Goal: Information Seeking & Learning: Learn about a topic

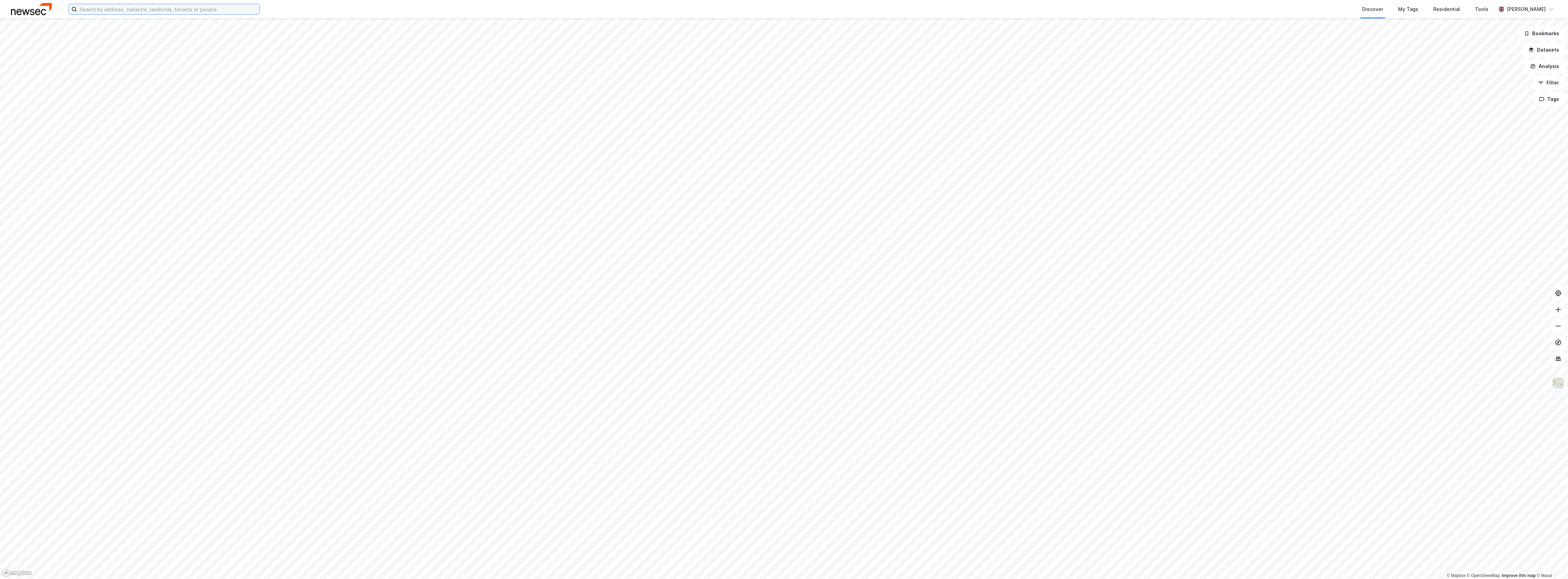
click at [195, 14] on input at bounding box center [168, 9] width 183 height 10
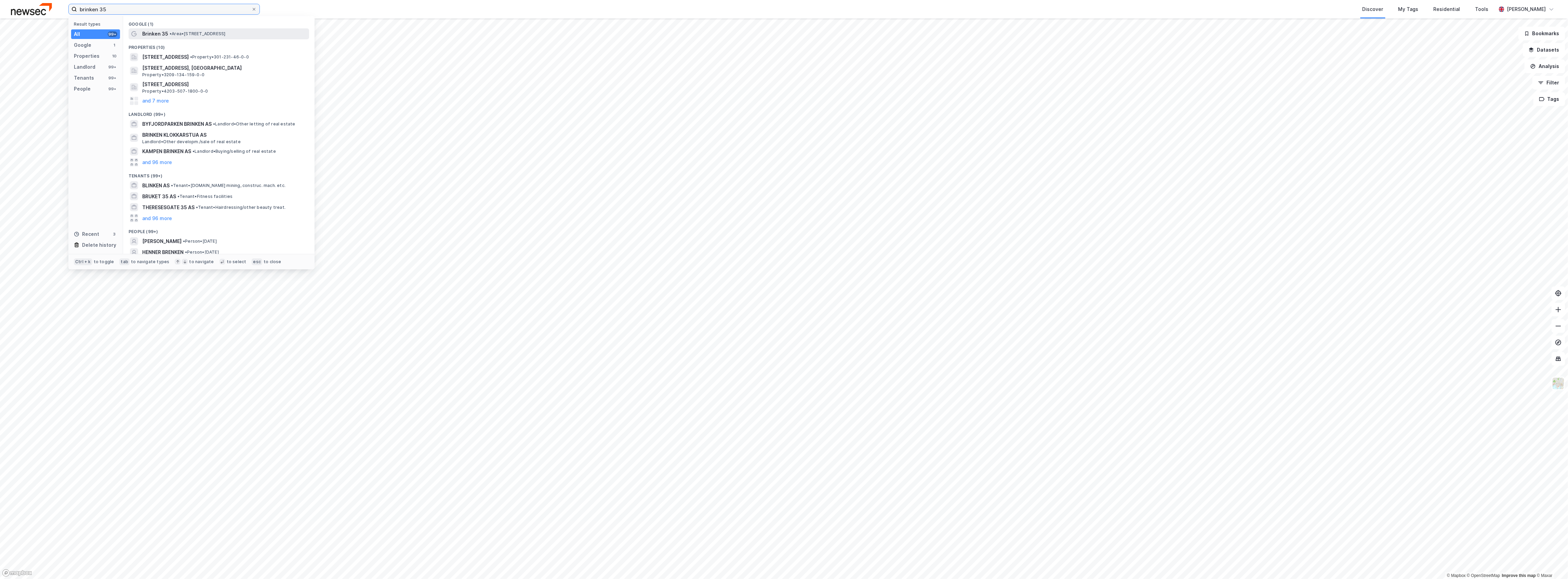
type input "brinken 35"
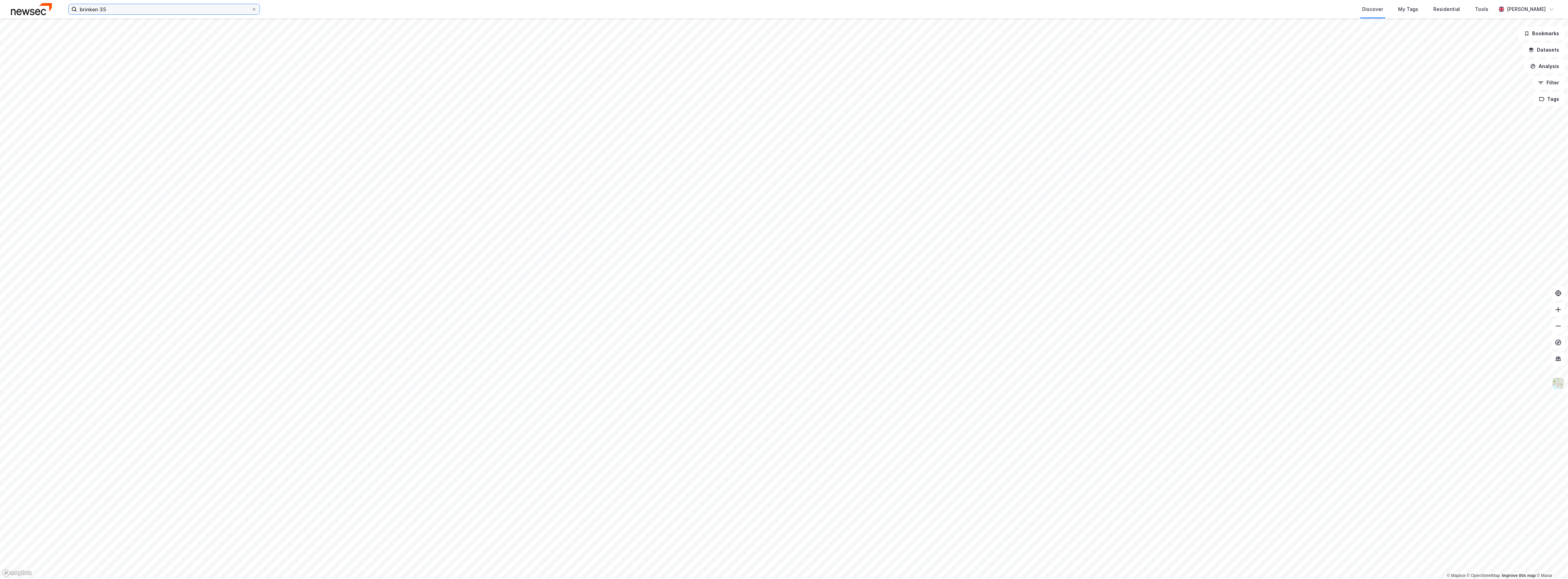
click at [159, 11] on input "brinken 35" at bounding box center [164, 9] width 174 height 10
click at [170, 8] on input "brinken 35" at bounding box center [164, 9] width 174 height 10
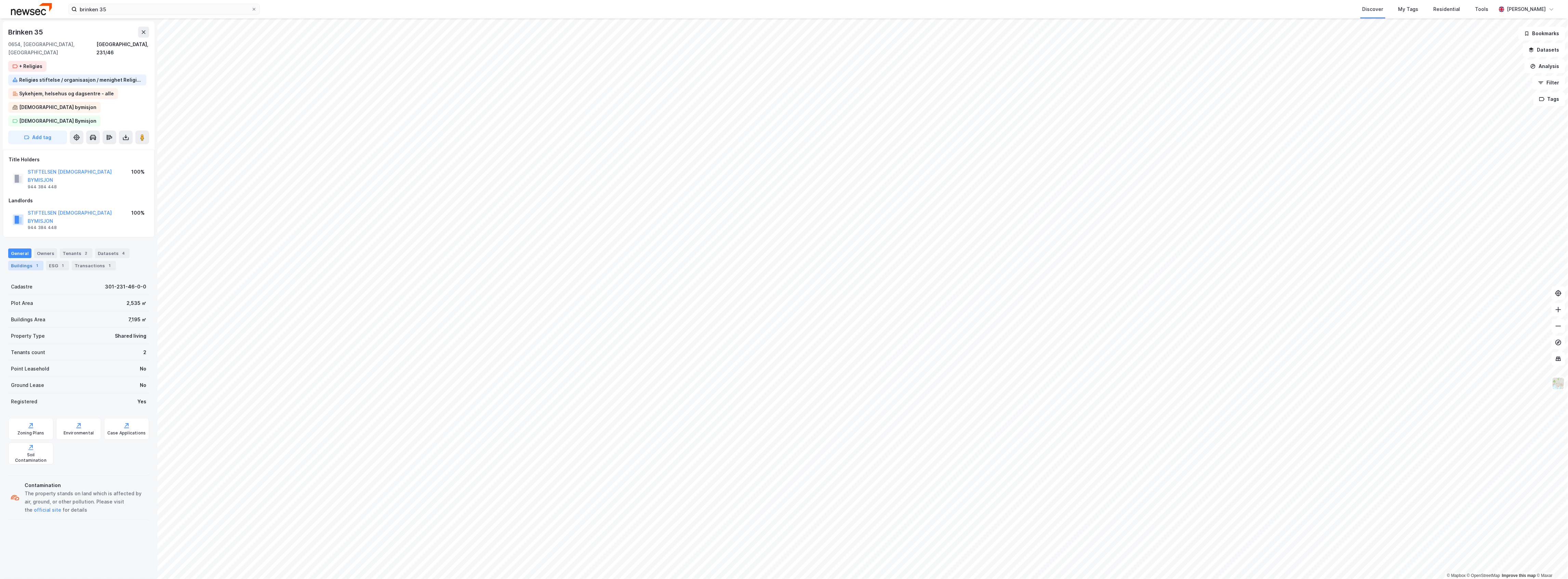
click at [31, 247] on div "Buildings 1" at bounding box center [26, 266] width 35 height 10
click at [23, 247] on div "General" at bounding box center [19, 253] width 23 height 10
click at [111, 156] on div "Title Holders STIFTELSEN [DEMOGRAPHIC_DATA] BYMISJON 944 384 448 100%" at bounding box center [79, 173] width 140 height 35
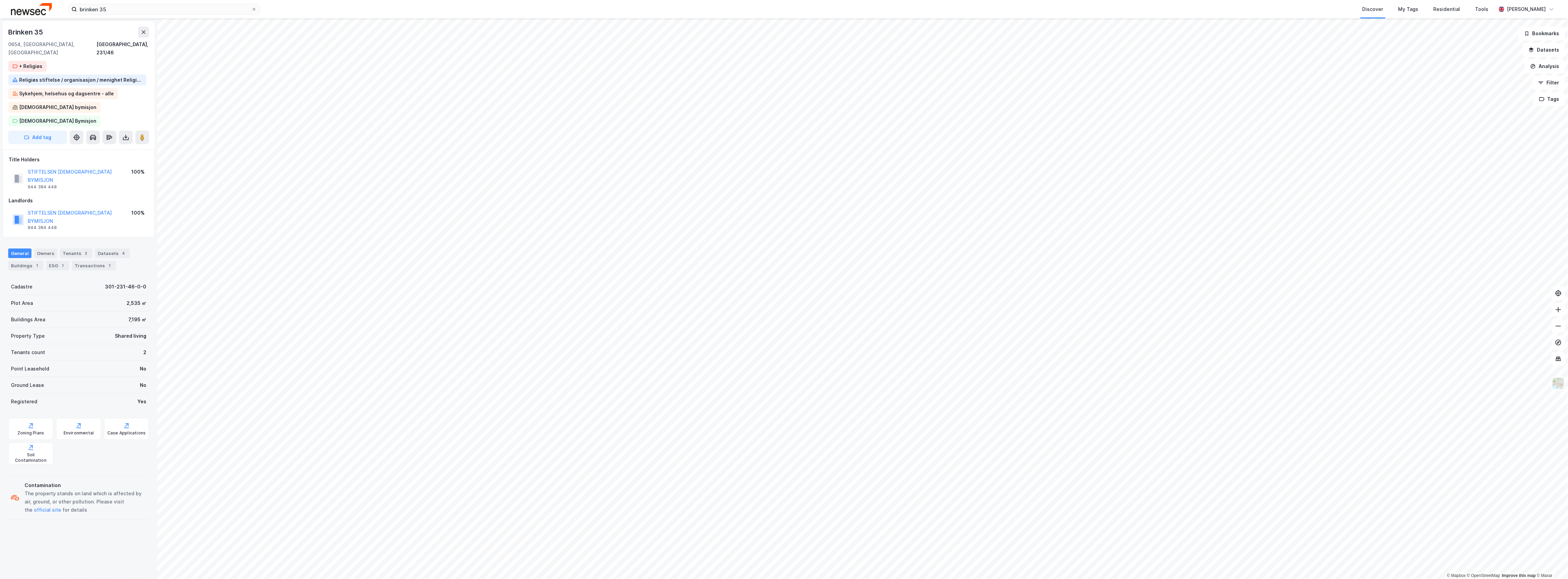
click at [122, 167] on div "STIFTELSEN [DEMOGRAPHIC_DATA] BYMISJON 944 384 448 100%" at bounding box center [79, 179] width 140 height 24
click at [111, 247] on div "Datasets 4" at bounding box center [112, 253] width 35 height 10
click at [18, 247] on div "General" at bounding box center [19, 253] width 23 height 10
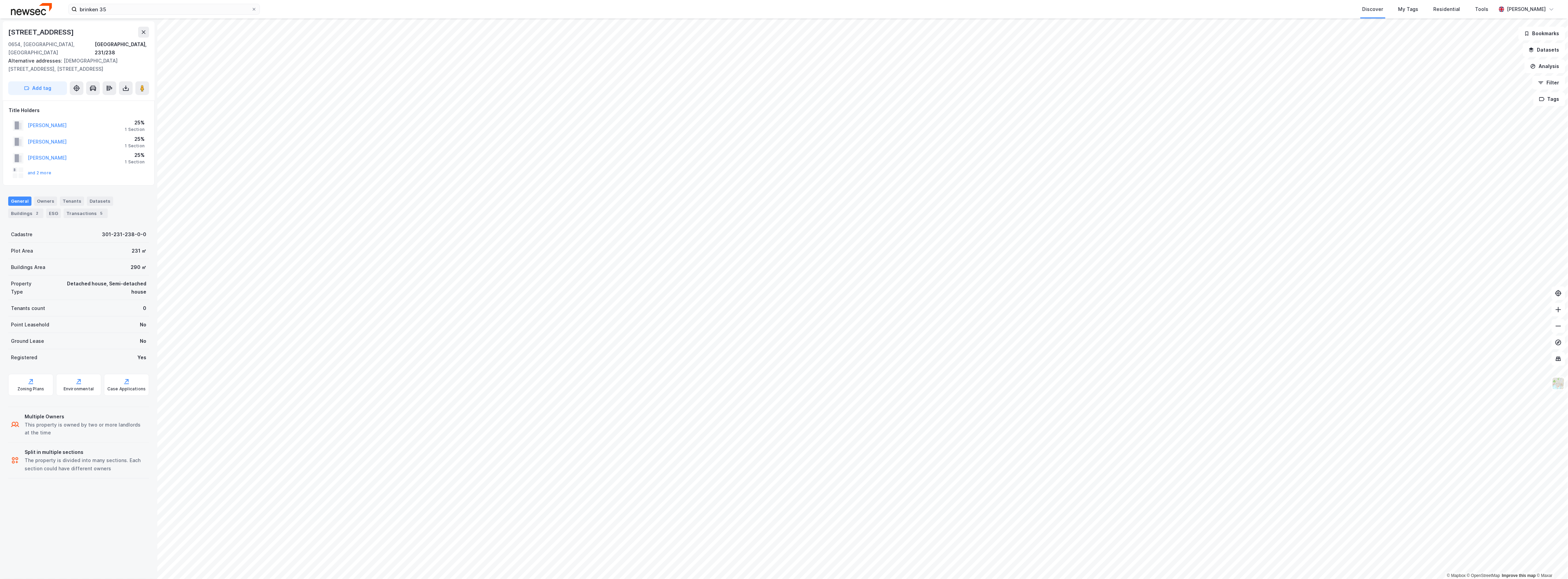
click at [38, 32] on div "[STREET_ADDRESS]" at bounding box center [41, 32] width 67 height 11
copy div "[STREET_ADDRESS]"
click at [54, 31] on div "[STREET_ADDRESS]" at bounding box center [41, 32] width 67 height 11
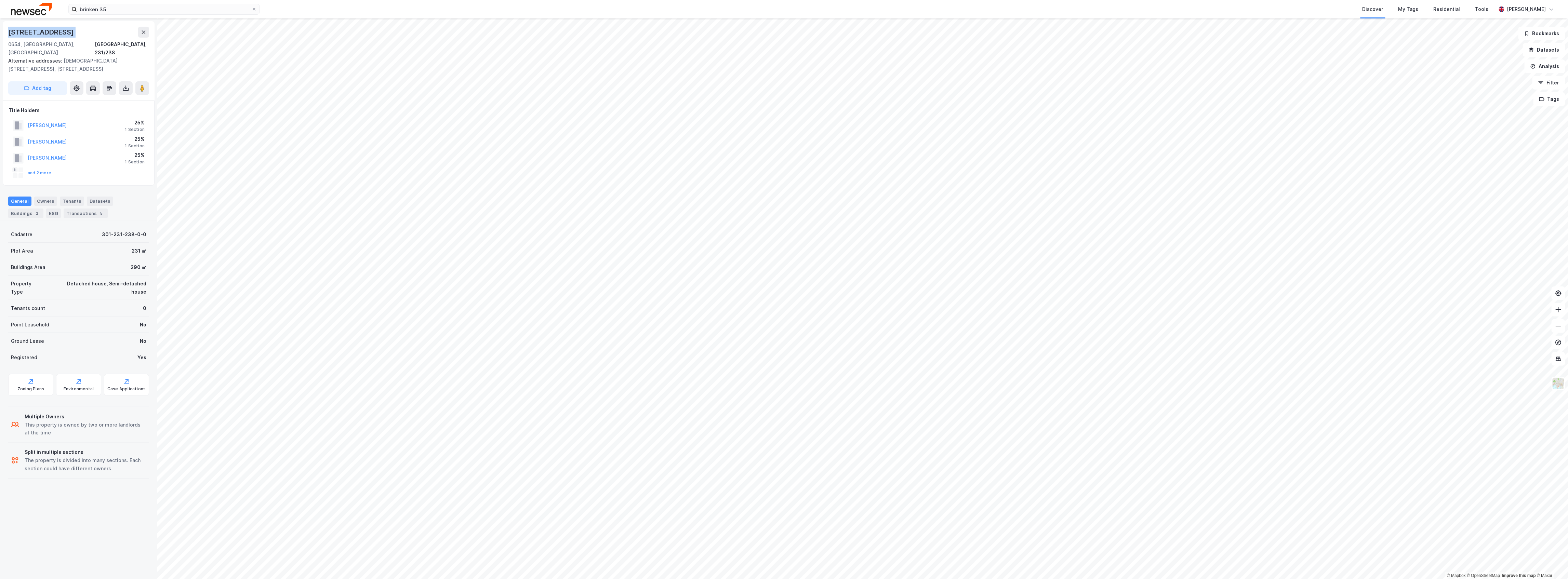
click at [54, 31] on div "[STREET_ADDRESS]" at bounding box center [41, 32] width 67 height 11
